Goal: Task Accomplishment & Management: Use online tool/utility

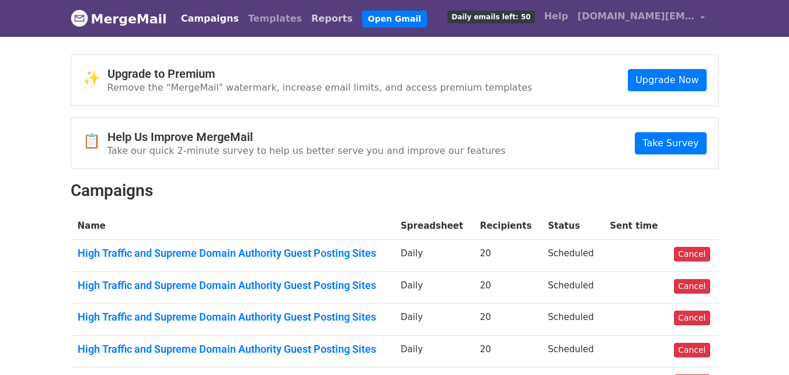
click at [307, 18] on link "Reports" at bounding box center [332, 18] width 51 height 23
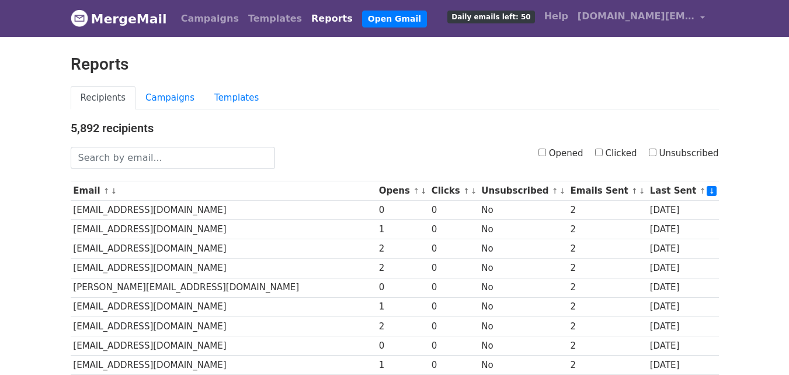
click at [546, 154] on input "Opened" at bounding box center [543, 152] width 8 height 8
checkbox input "true"
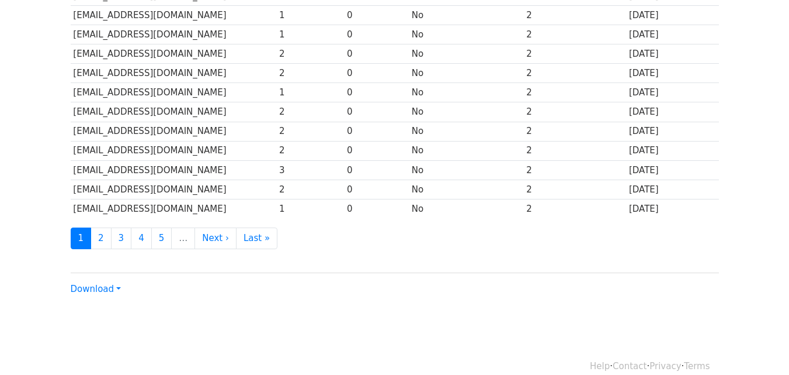
scroll to position [577, 0]
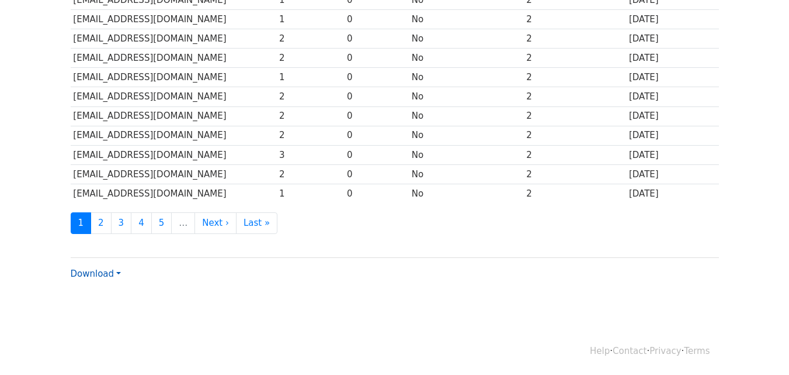
click at [105, 271] on link "Download" at bounding box center [96, 273] width 50 height 11
click at [105, 294] on link "CSV" at bounding box center [117, 295] width 92 height 19
